Goal: Transaction & Acquisition: Book appointment/travel/reservation

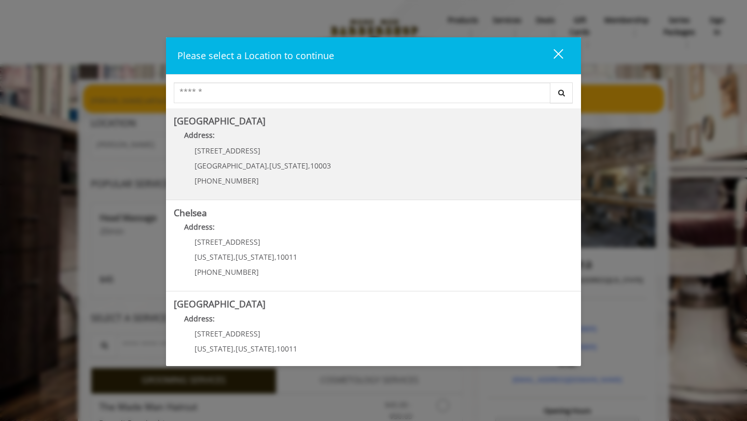
click at [281, 131] on Village "Address:" at bounding box center [373, 138] width 399 height 17
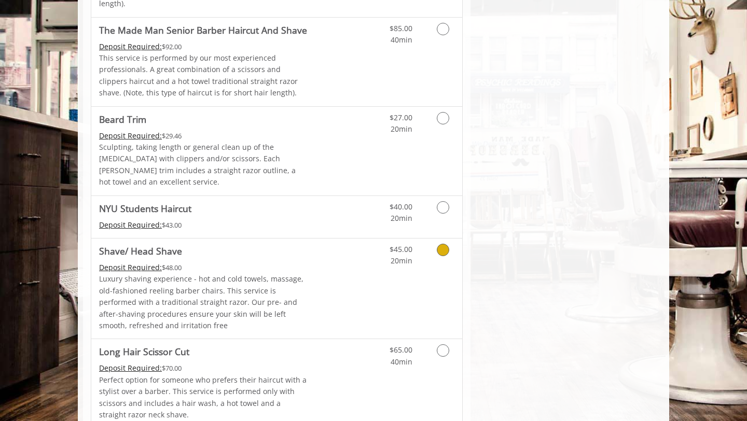
scroll to position [1085, 0]
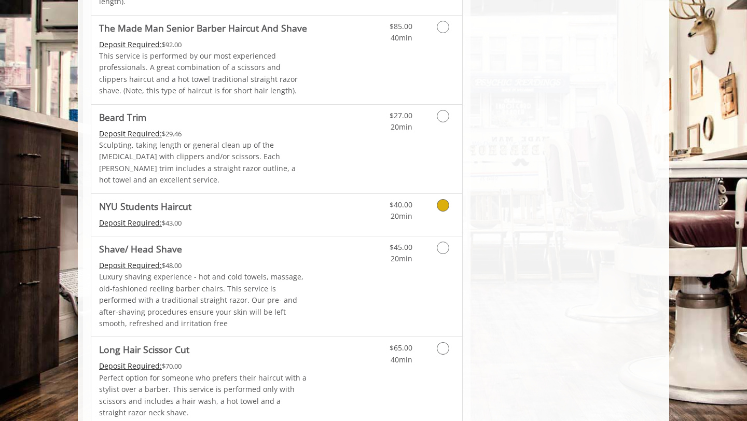
click at [286, 199] on span "NYU Students Haircut" at bounding box center [203, 206] width 208 height 15
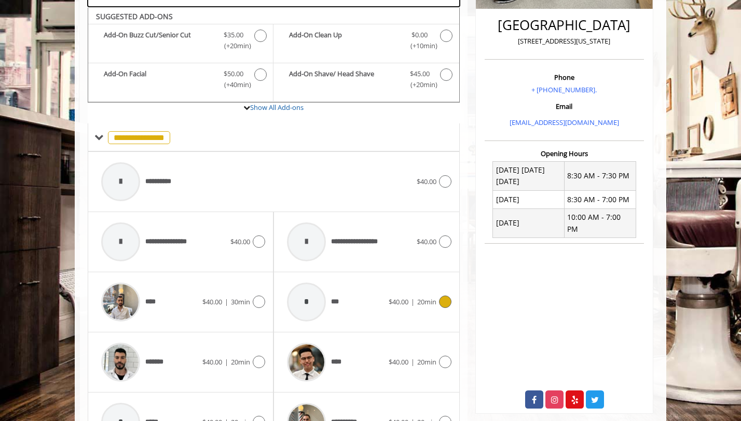
scroll to position [241, 0]
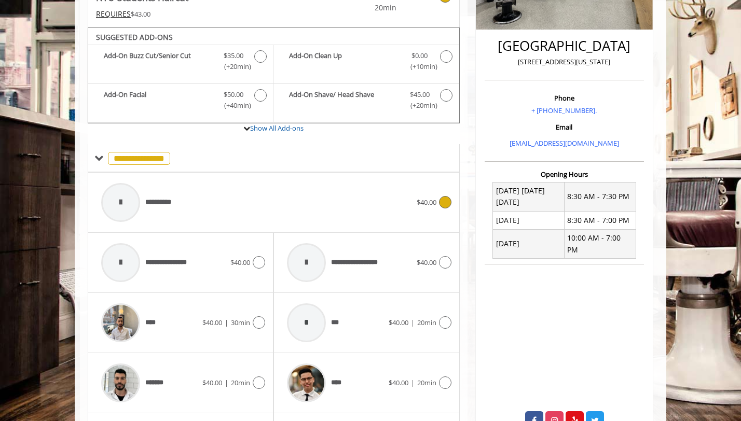
click at [300, 200] on div "**********" at bounding box center [256, 202] width 320 height 49
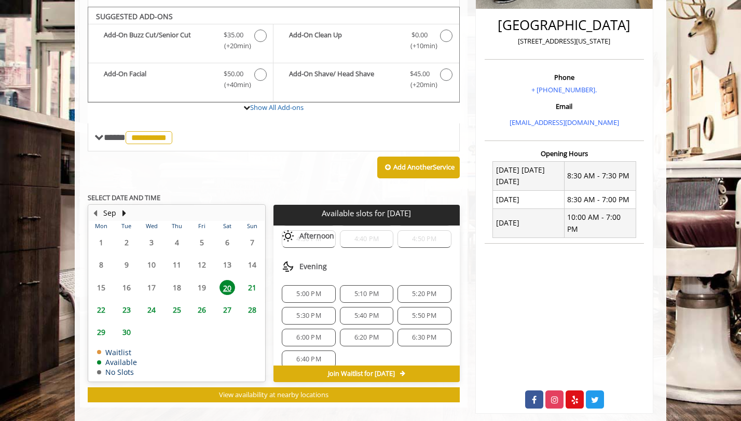
scroll to position [0, 0]
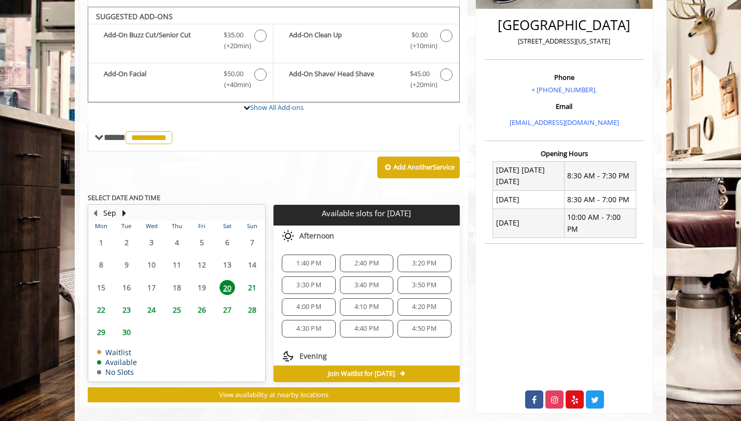
click at [322, 259] on span "1:40 PM" at bounding box center [308, 263] width 44 height 8
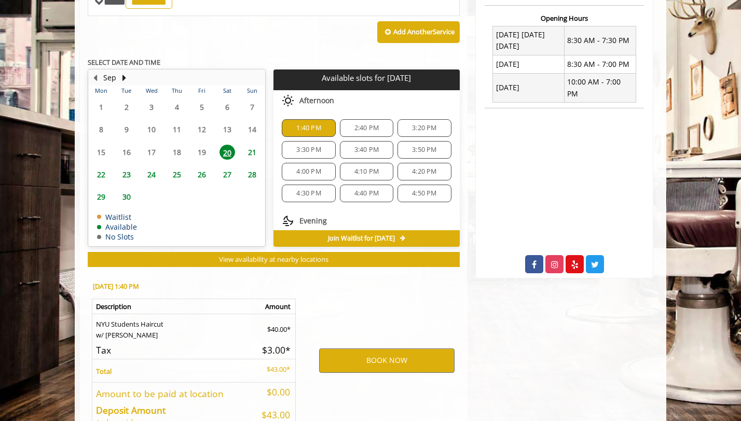
scroll to position [461, 0]
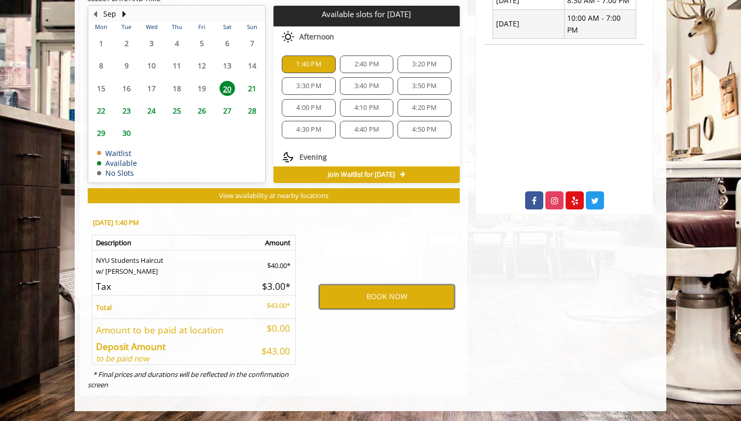
click at [367, 294] on button "BOOK NOW" at bounding box center [386, 297] width 135 height 24
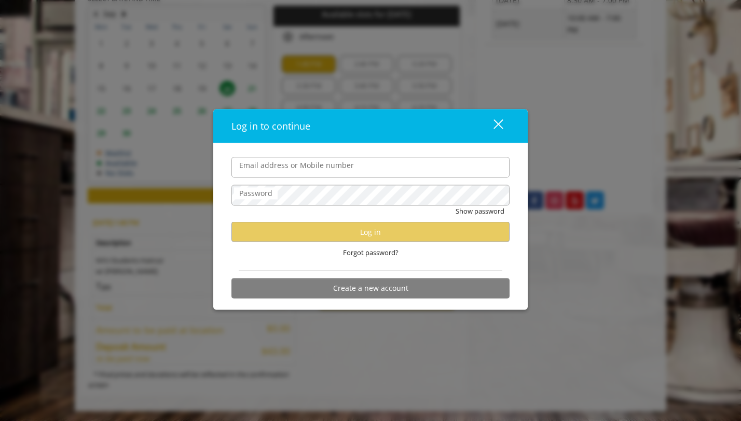
click at [330, 169] on input "Email address or Mobile number" at bounding box center [370, 167] width 278 height 21
click at [256, 186] on div "Password" at bounding box center [370, 195] width 278 height 21
click at [260, 171] on input "Email address or Mobile number" at bounding box center [370, 167] width 278 height 21
type input "**********"
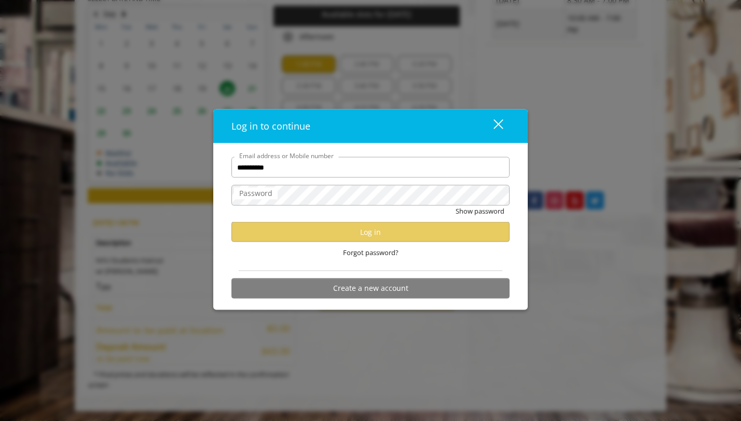
click at [275, 196] on label "Password" at bounding box center [256, 193] width 44 height 11
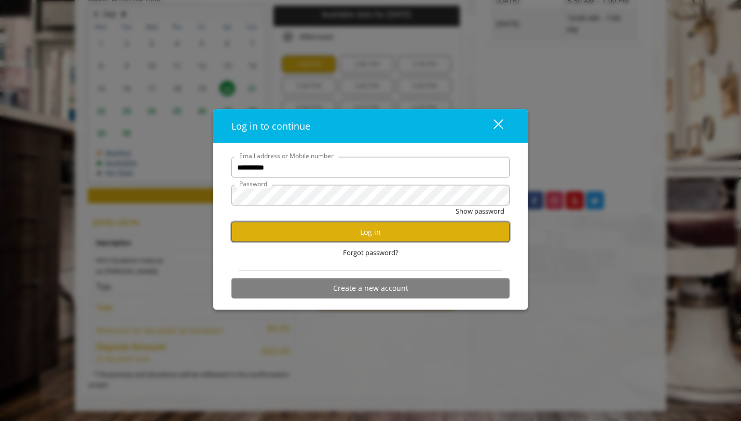
click at [298, 233] on button "Log in" at bounding box center [370, 232] width 278 height 20
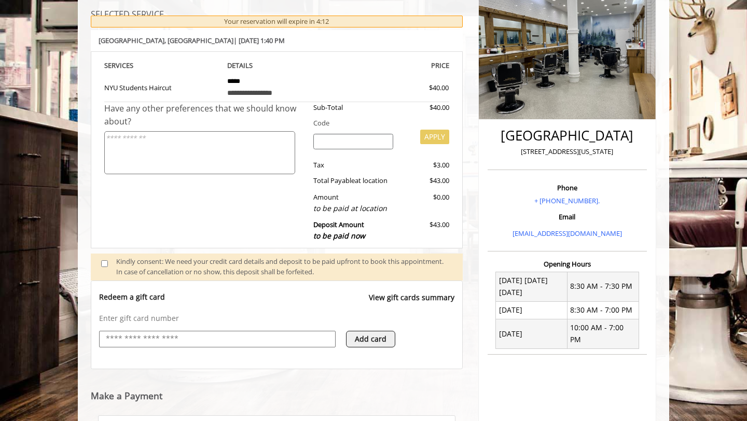
scroll to position [149, 0]
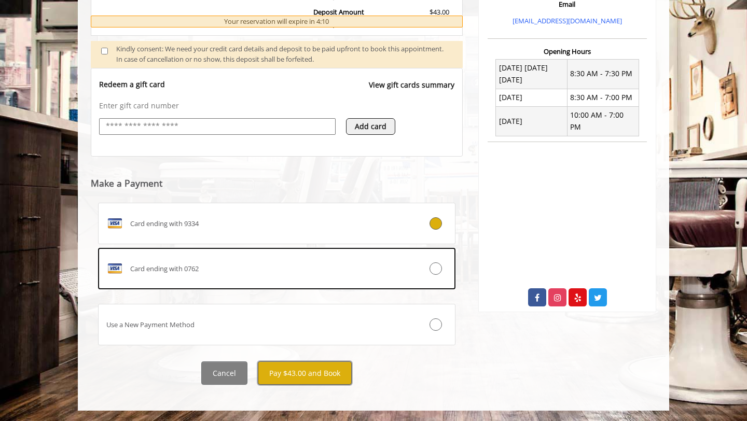
click at [304, 366] on button "Pay $43.00 and Book" at bounding box center [305, 372] width 94 height 23
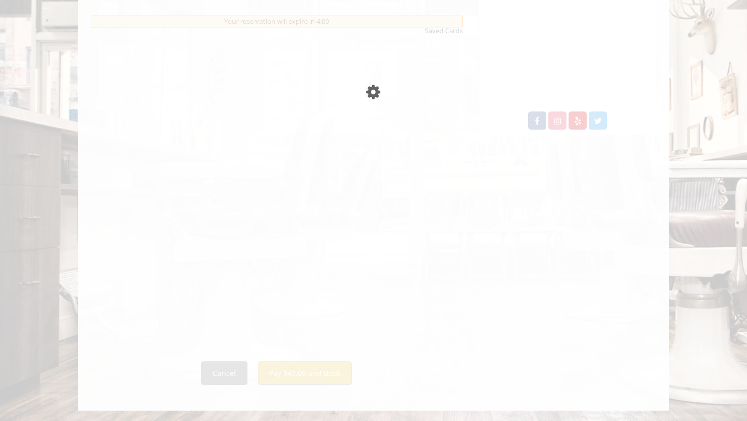
scroll to position [484, 0]
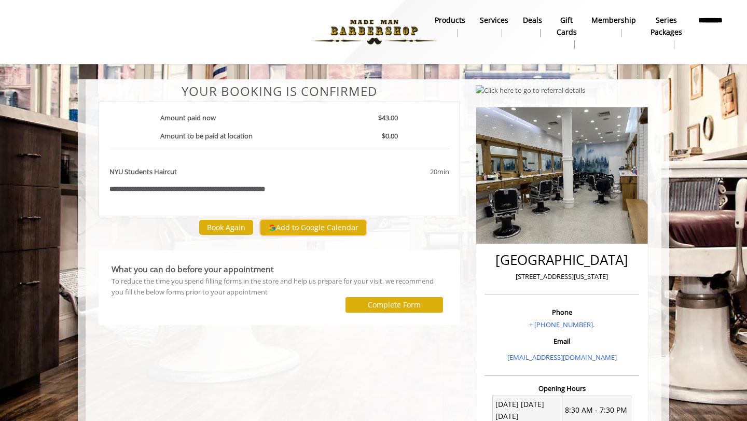
click at [296, 231] on button "Add to Google Calendar" at bounding box center [313, 228] width 106 height 16
